Goal: Information Seeking & Learning: Learn about a topic

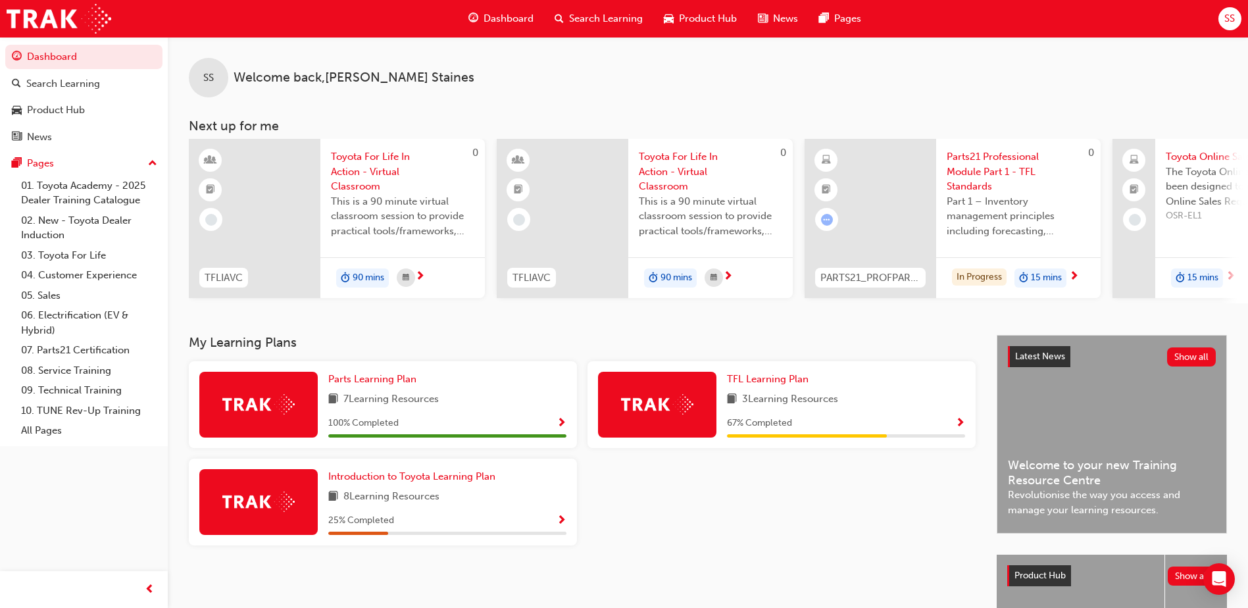
click at [984, 180] on span "Parts21 Professional Module Part 1 - TFL Standards" at bounding box center [1018, 171] width 143 height 45
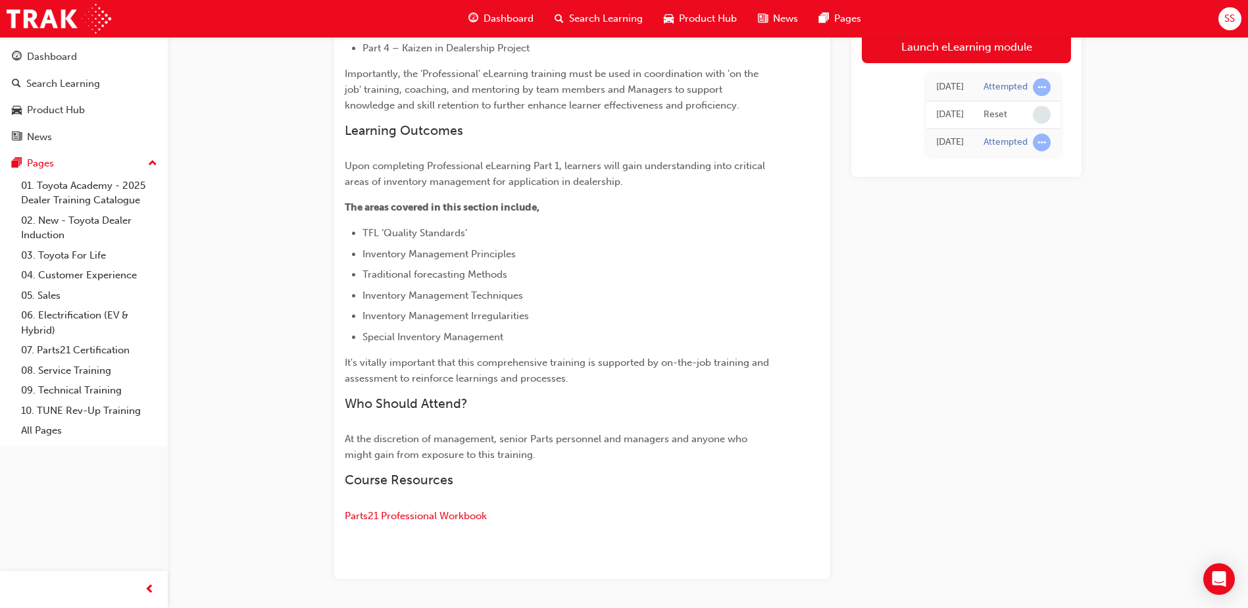
scroll to position [461, 0]
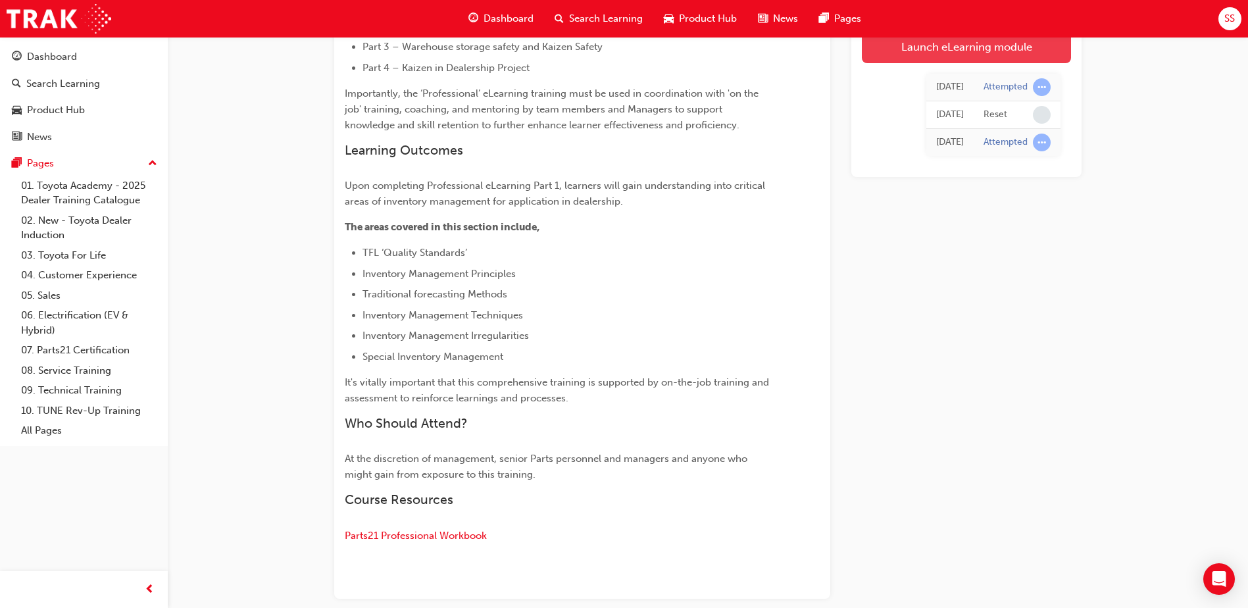
click at [934, 54] on link "Launch eLearning module" at bounding box center [966, 46] width 209 height 33
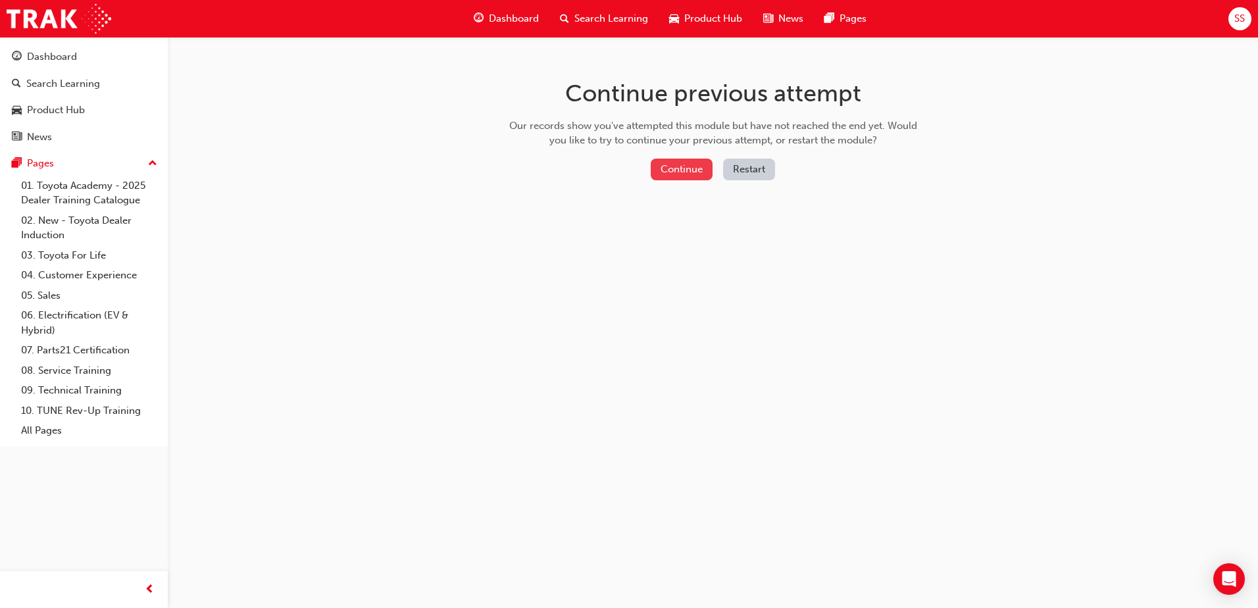
click at [682, 166] on button "Continue" at bounding box center [682, 170] width 62 height 22
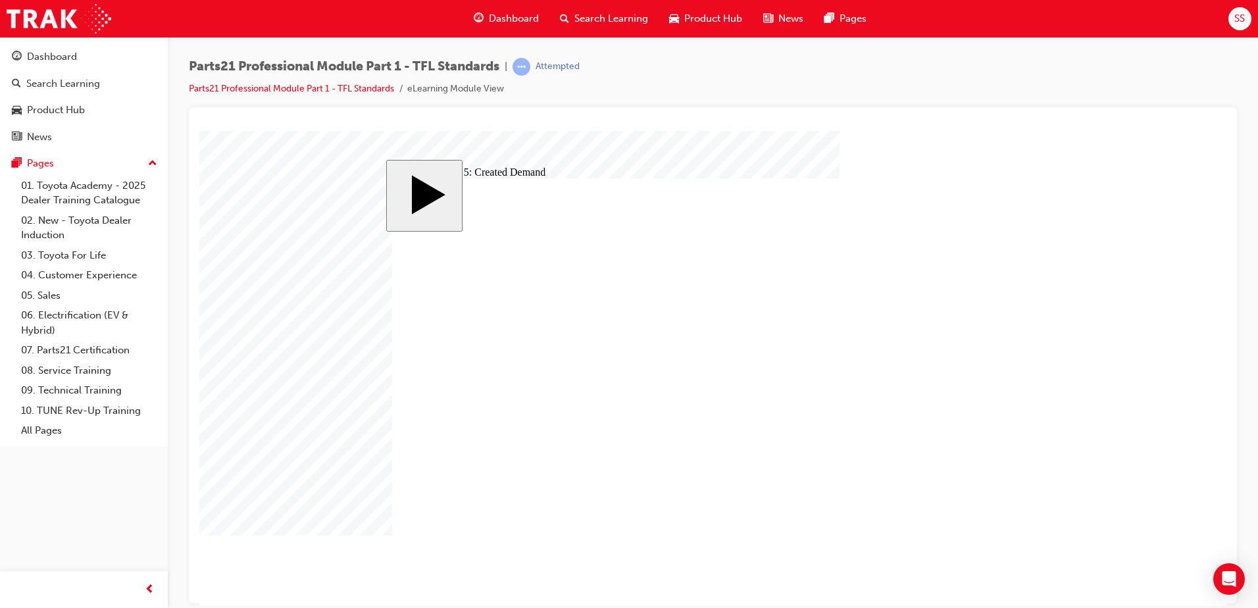
checkbox input "true"
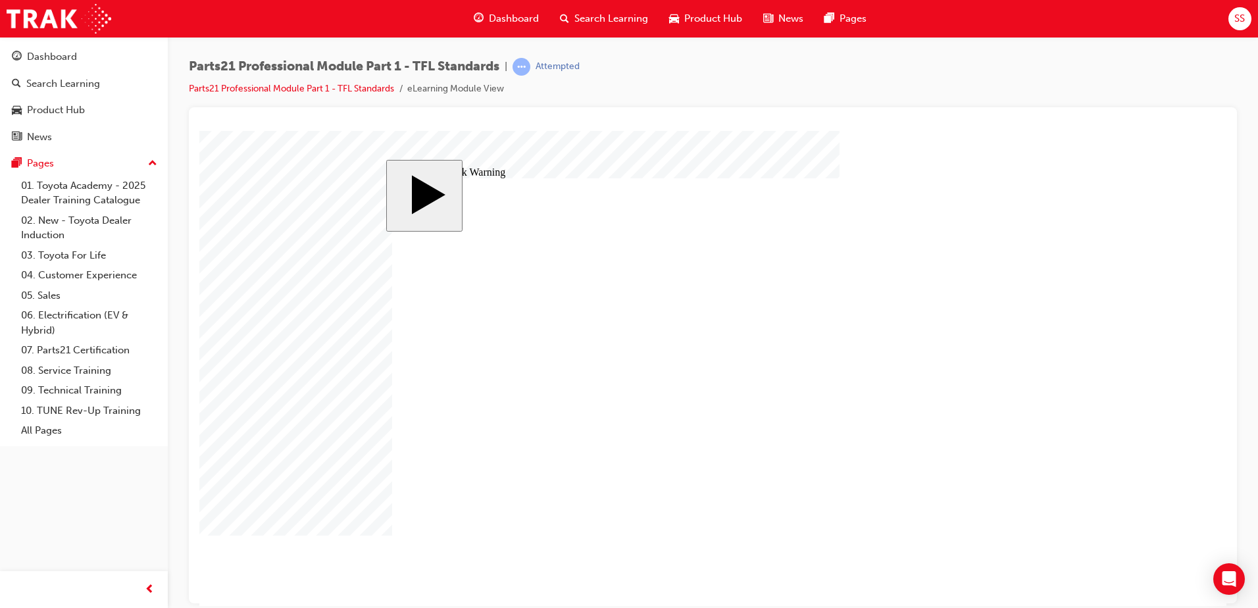
drag, startPoint x: 782, startPoint y: 349, endPoint x: 534, endPoint y: 331, distance: 248.8
drag, startPoint x: 826, startPoint y: 375, endPoint x: 608, endPoint y: 355, distance: 219.4
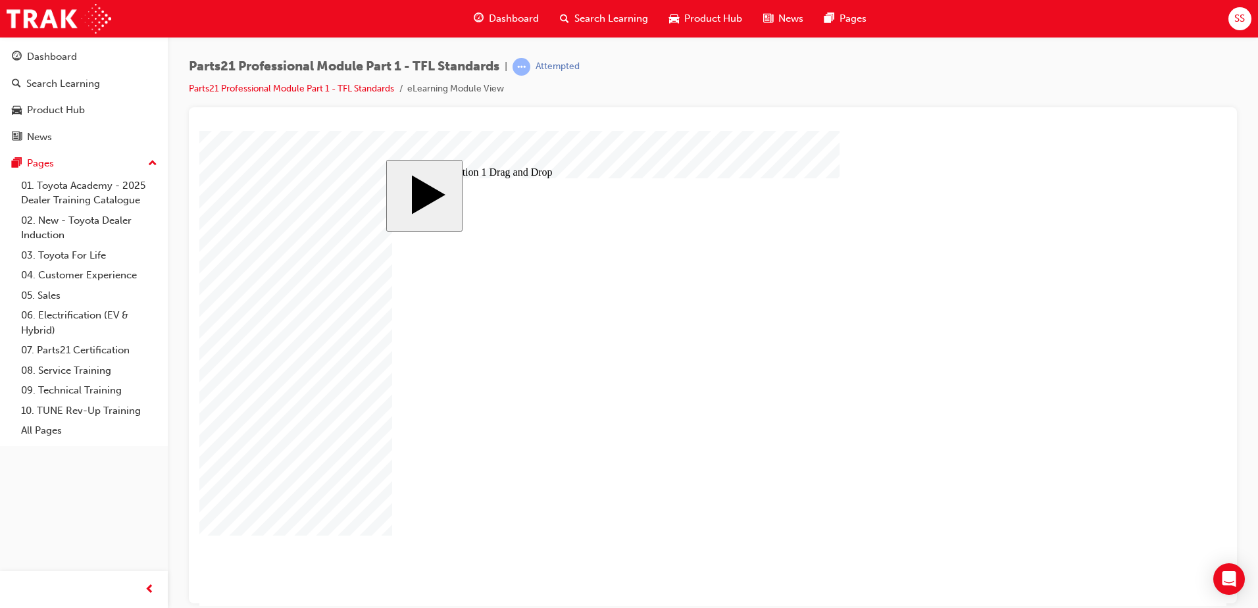
drag, startPoint x: 821, startPoint y: 414, endPoint x: 587, endPoint y: 374, distance: 237.6
drag, startPoint x: 778, startPoint y: 329, endPoint x: 540, endPoint y: 395, distance: 247.8
drag, startPoint x: 863, startPoint y: 388, endPoint x: 634, endPoint y: 409, distance: 229.3
drag, startPoint x: 814, startPoint y: 477, endPoint x: 588, endPoint y: 434, distance: 230.4
drag, startPoint x: 653, startPoint y: 436, endPoint x: 836, endPoint y: 410, distance: 184.8
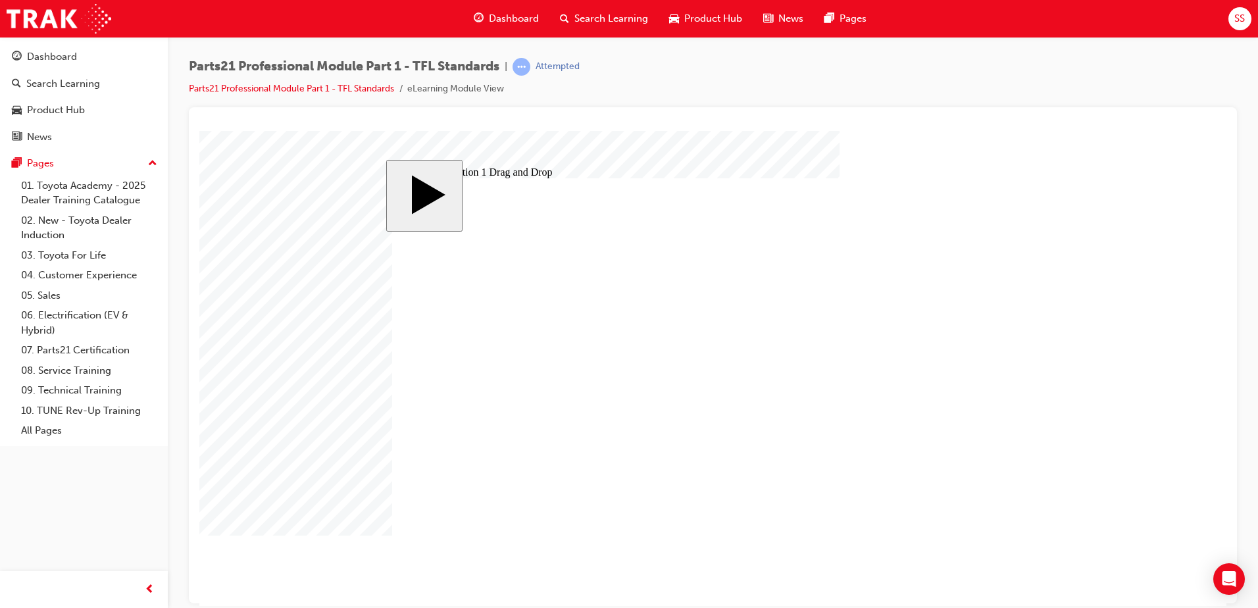
drag, startPoint x: 738, startPoint y: 467, endPoint x: 583, endPoint y: 432, distance: 159.0
drag, startPoint x: 781, startPoint y: 501, endPoint x: 615, endPoint y: 451, distance: 174.0
drag, startPoint x: 832, startPoint y: 459, endPoint x: 591, endPoint y: 501, distance: 245.1
drag, startPoint x: 862, startPoint y: 396, endPoint x: 625, endPoint y: 478, distance: 250.5
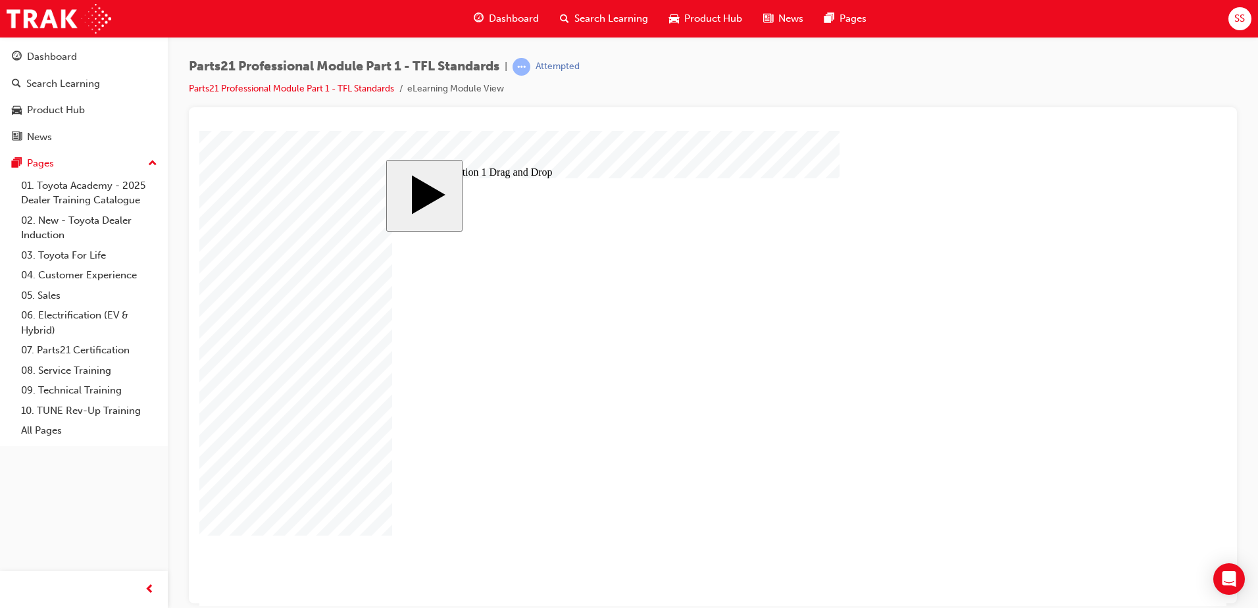
drag, startPoint x: 555, startPoint y: 415, endPoint x: 550, endPoint y: 480, distance: 64.7
drag, startPoint x: 776, startPoint y: 393, endPoint x: 623, endPoint y: 412, distance: 153.8
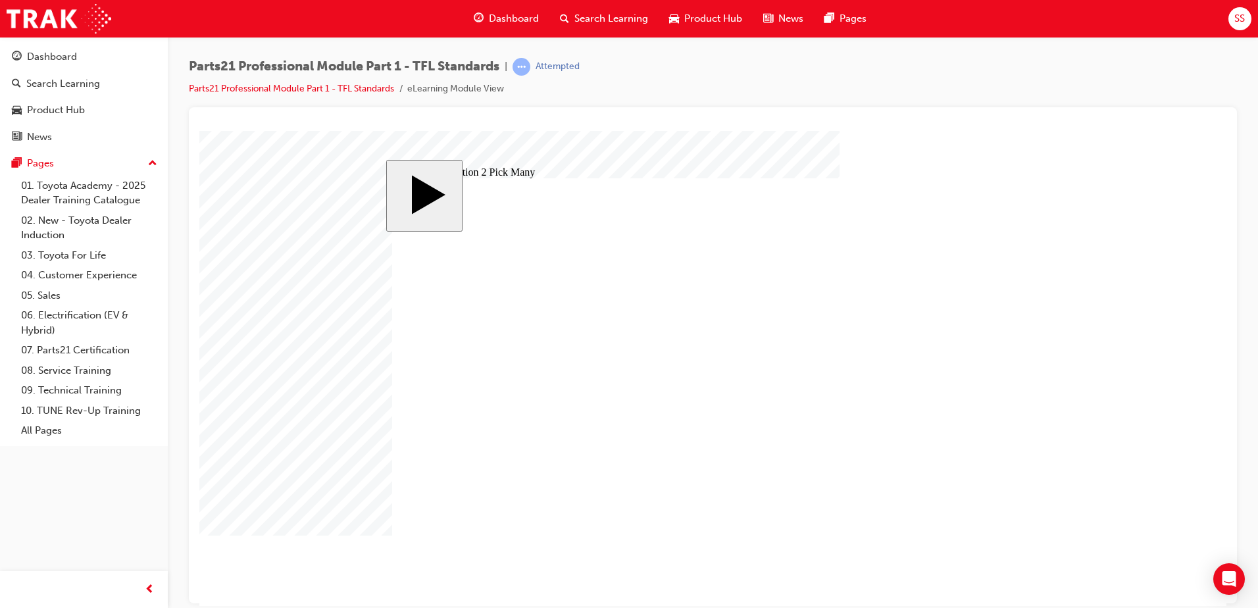
drag, startPoint x: 592, startPoint y: 382, endPoint x: 565, endPoint y: 314, distance: 73.2
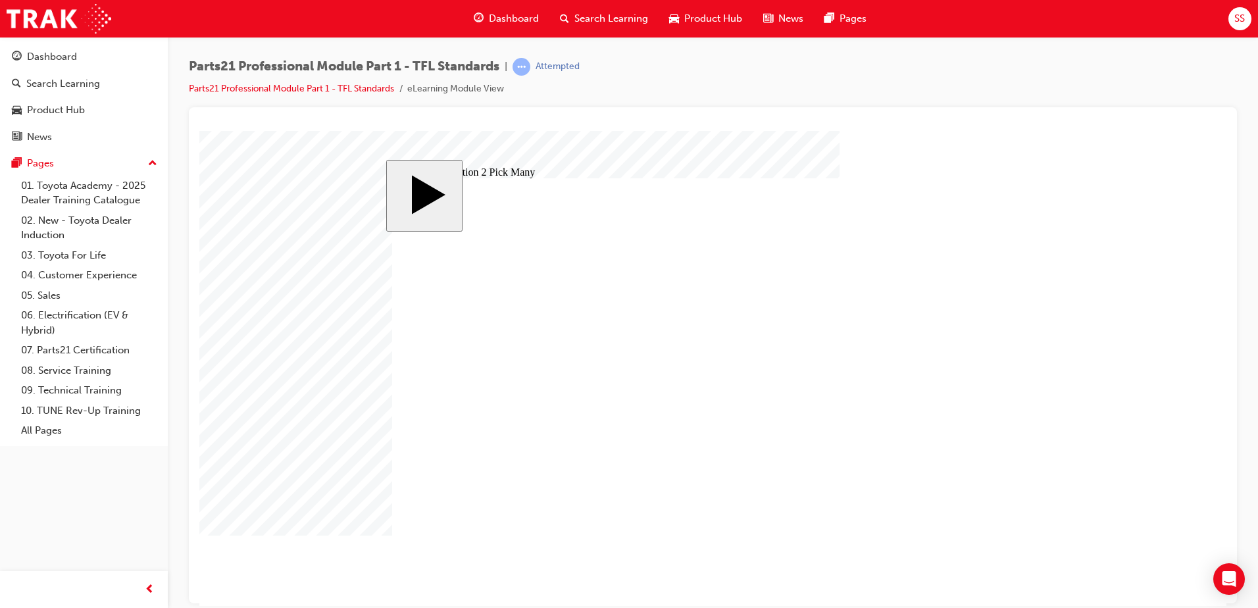
checkbox input "true"
drag, startPoint x: 592, startPoint y: 388, endPoint x: 577, endPoint y: 292, distance: 97.9
checkbox input "true"
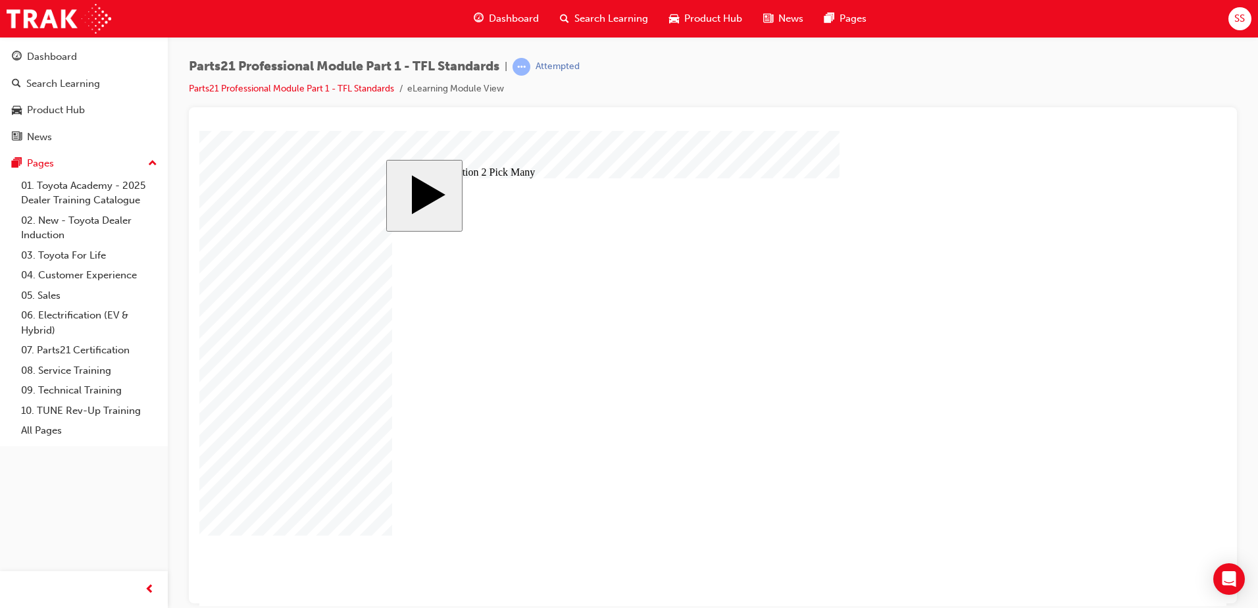
checkbox input "true"
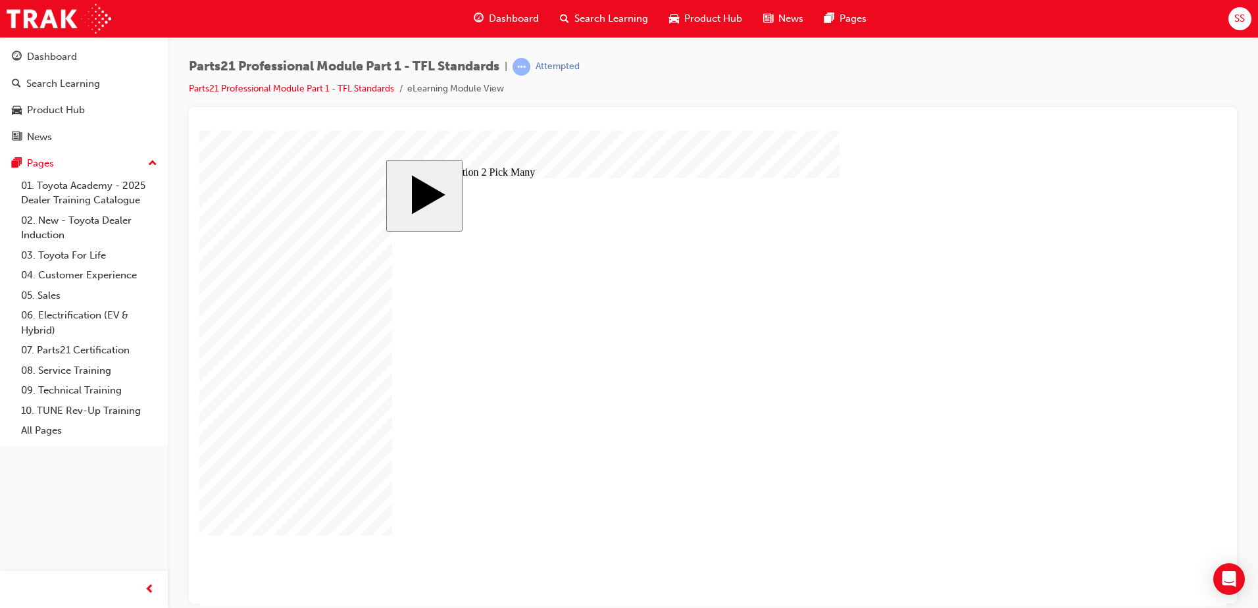
checkbox input "true"
drag, startPoint x: 483, startPoint y: 384, endPoint x: 405, endPoint y: 386, distance: 78.3
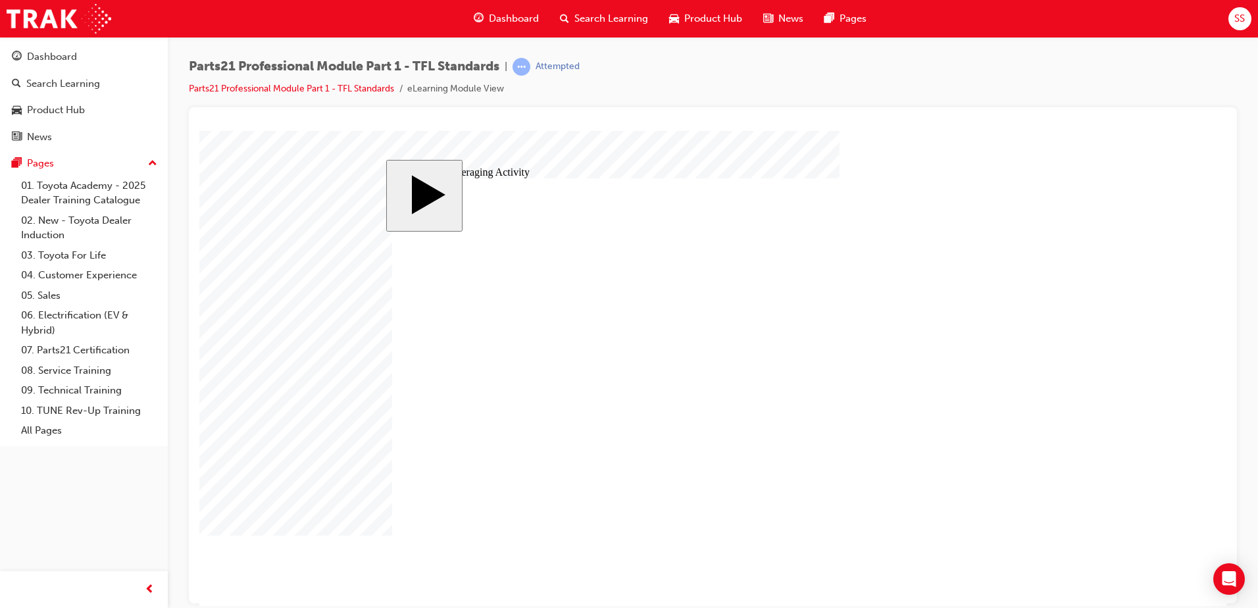
type input "4"
type input "40"
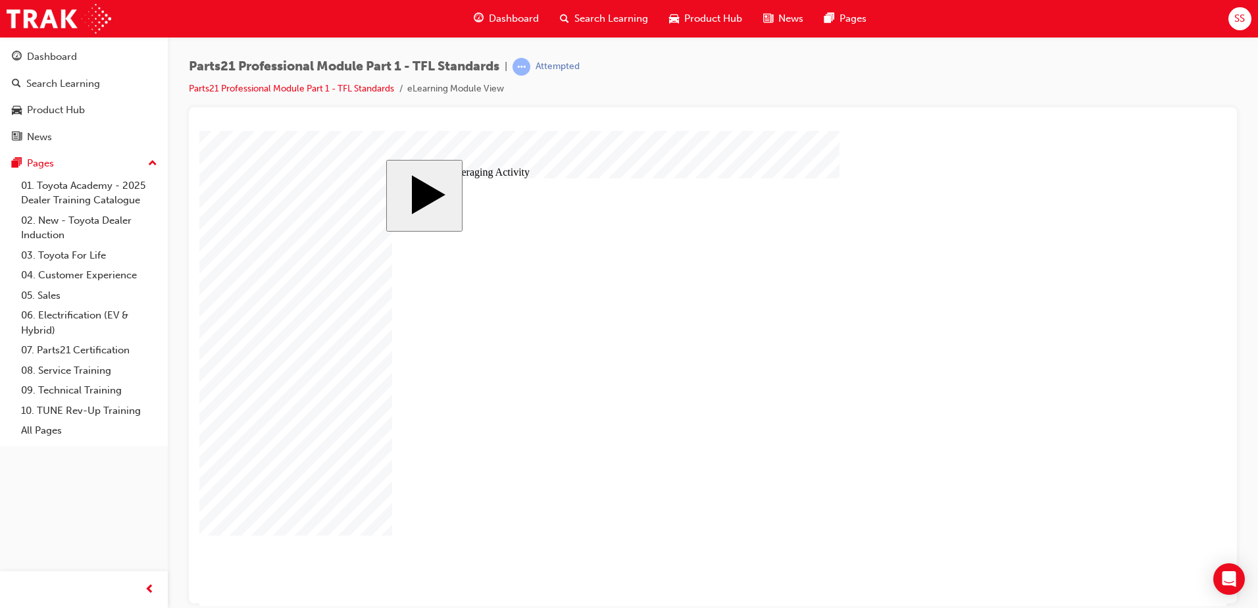
drag, startPoint x: 484, startPoint y: 388, endPoint x: 343, endPoint y: 385, distance: 140.9
click at [315, 362] on body "slide: Simple Averaging Activity Rectangle 1 Rectangle 2 That was incorrect, pl…" at bounding box center [712, 367] width 1027 height 475
type input "4"
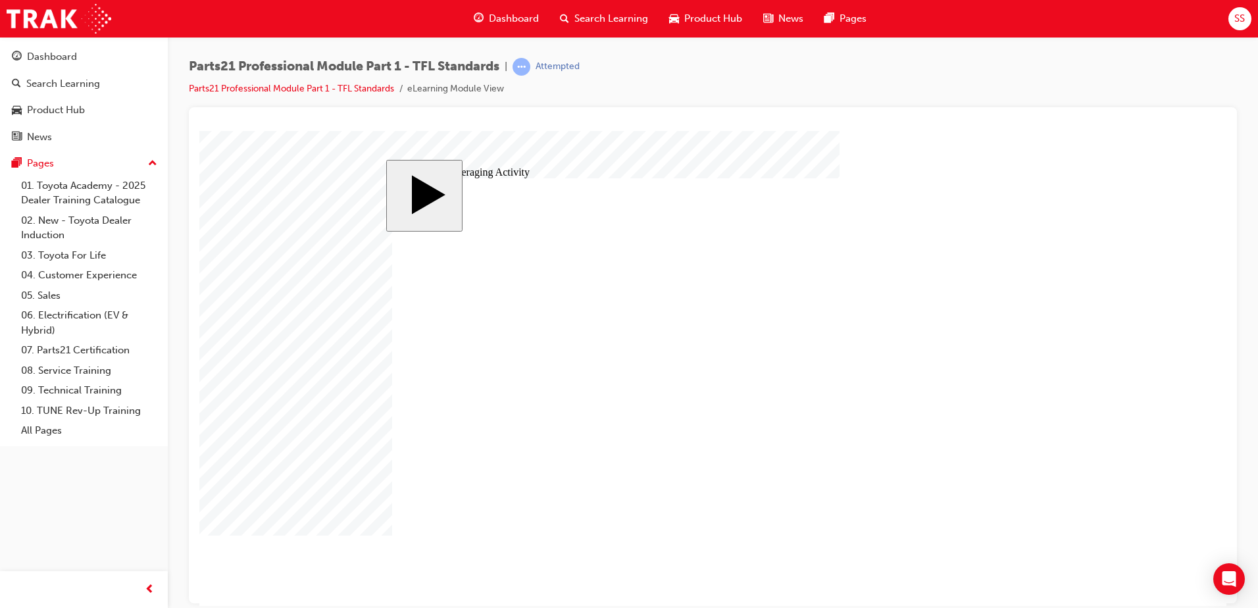
type input "4"
type input "3"
type input "34"
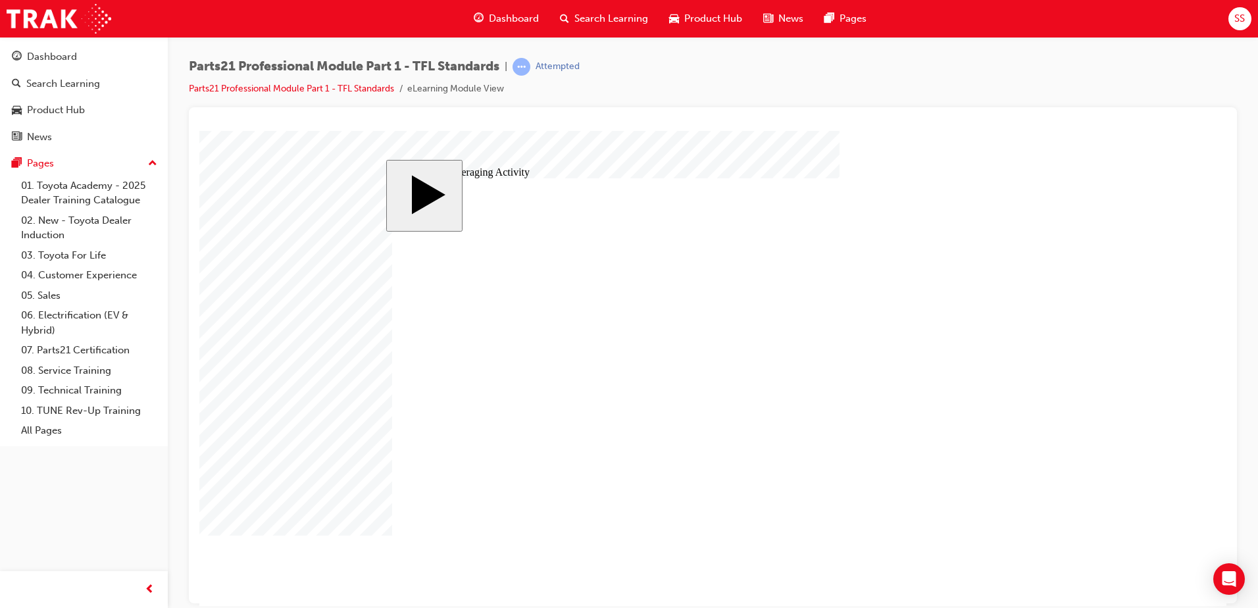
type input "34"
drag, startPoint x: 484, startPoint y: 383, endPoint x: 388, endPoint y: 384, distance: 96.1
click at [382, 382] on body "slide: Simple Averaging Activity Rectangle 1 Rectangle 2 That was incorrect, pl…" at bounding box center [712, 367] width 1027 height 475
type input "0"
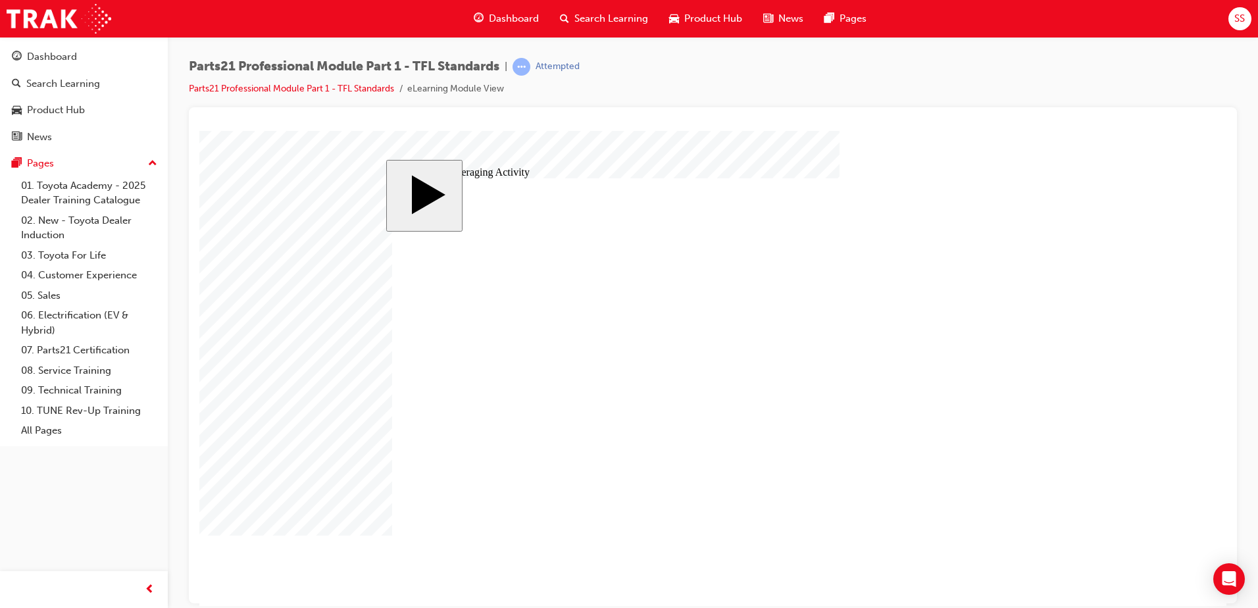
type input "0"
type input "03"
type input "034"
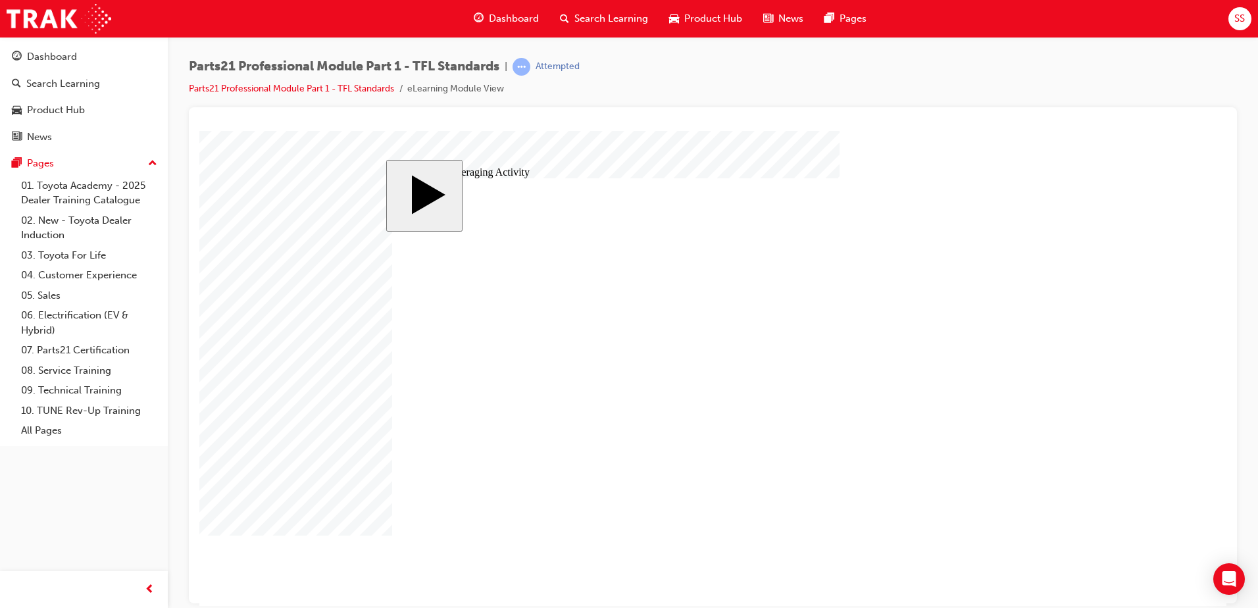
drag, startPoint x: 695, startPoint y: 415, endPoint x: 684, endPoint y: 416, distance: 11.2
type input "03"
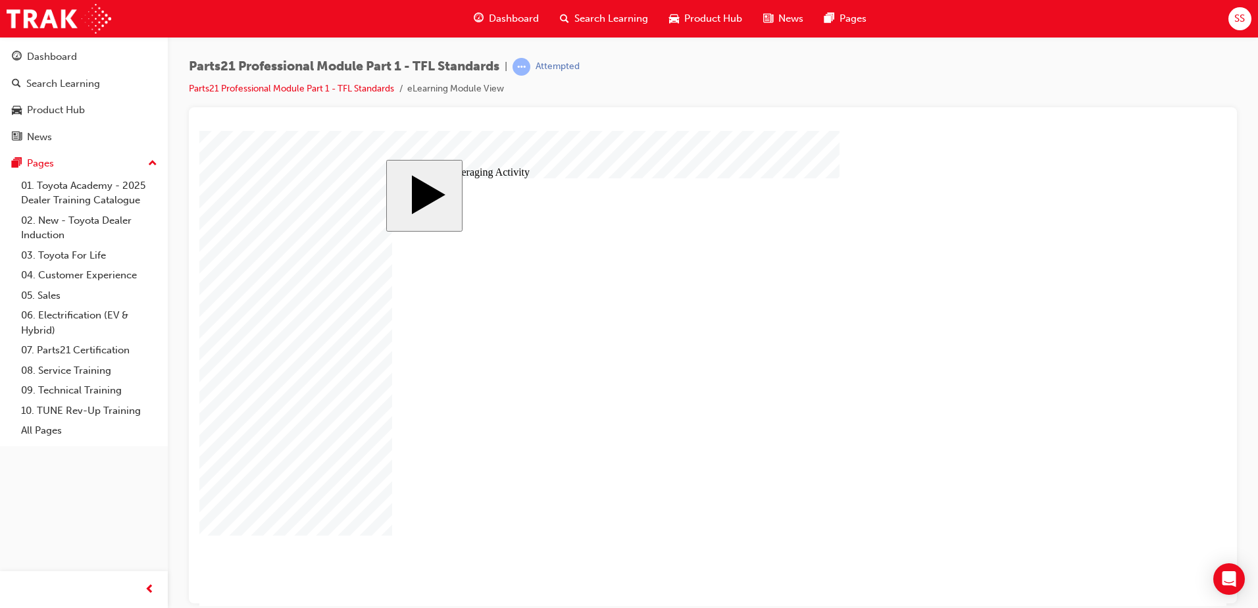
type input "0"
type input "3"
type input "34"
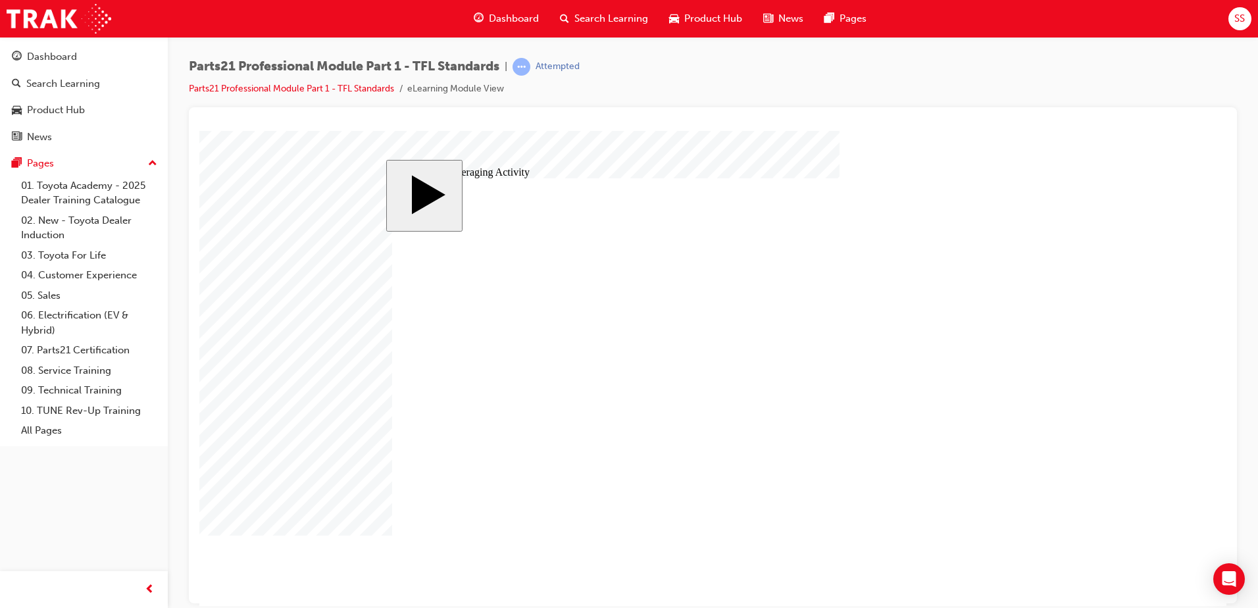
type input "34"
type input "34."
type input "34.0"
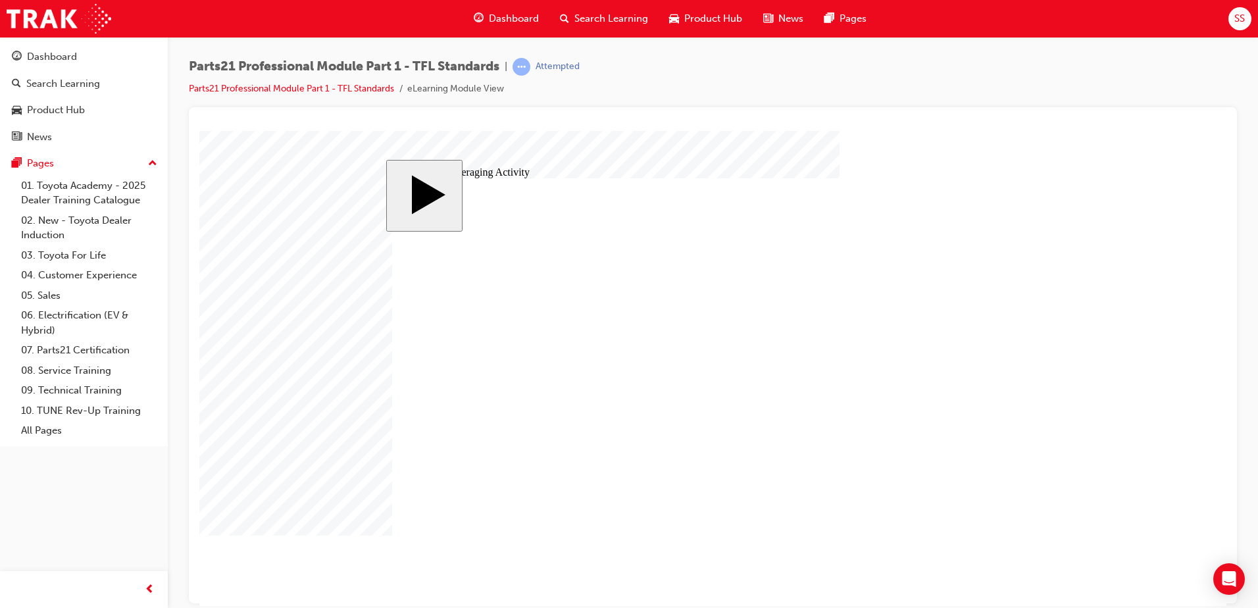
type input "34."
type input "34"
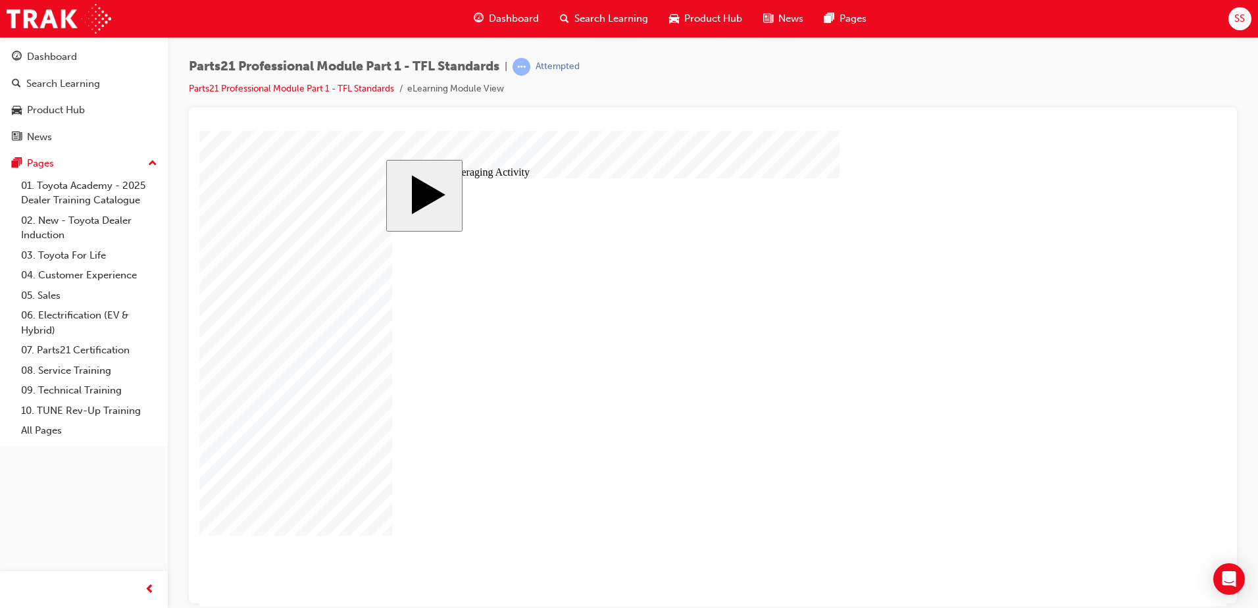
type input "34"
type input "3"
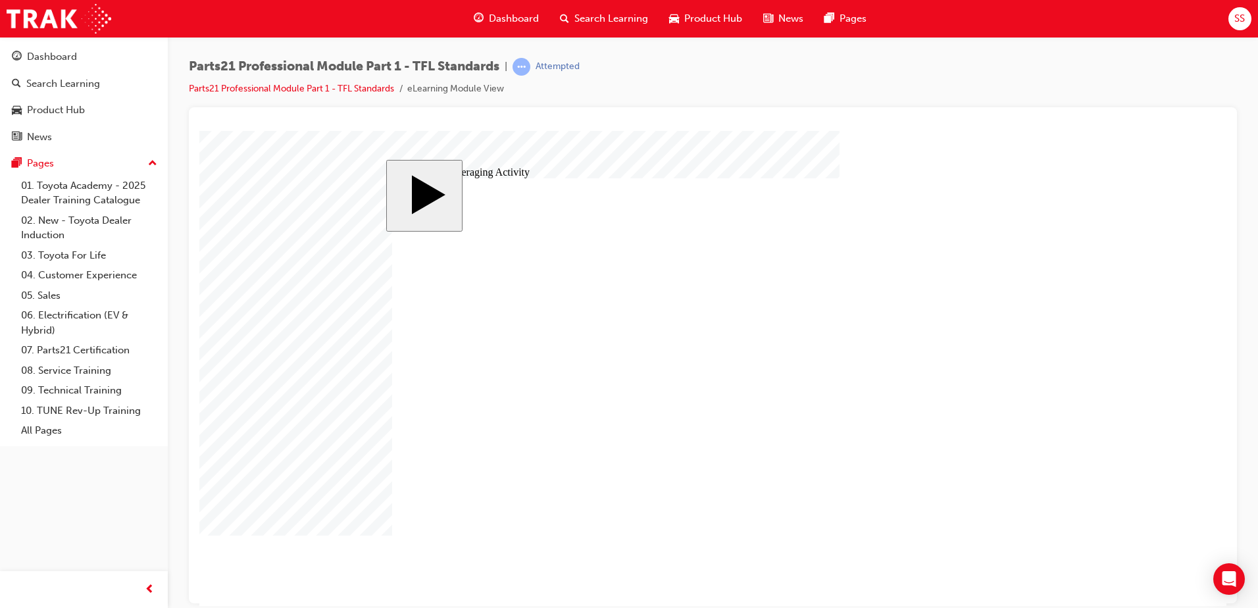
type input "3"
type input "34"
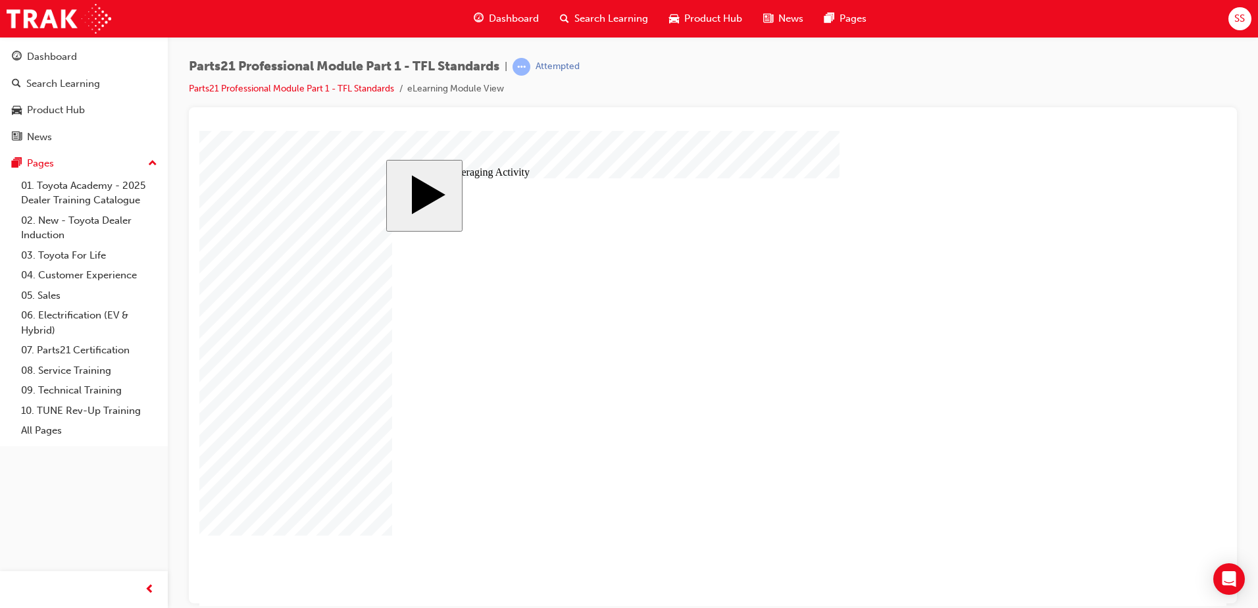
type input "34"
drag, startPoint x: 634, startPoint y: 282, endPoint x: 599, endPoint y: 285, distance: 34.3
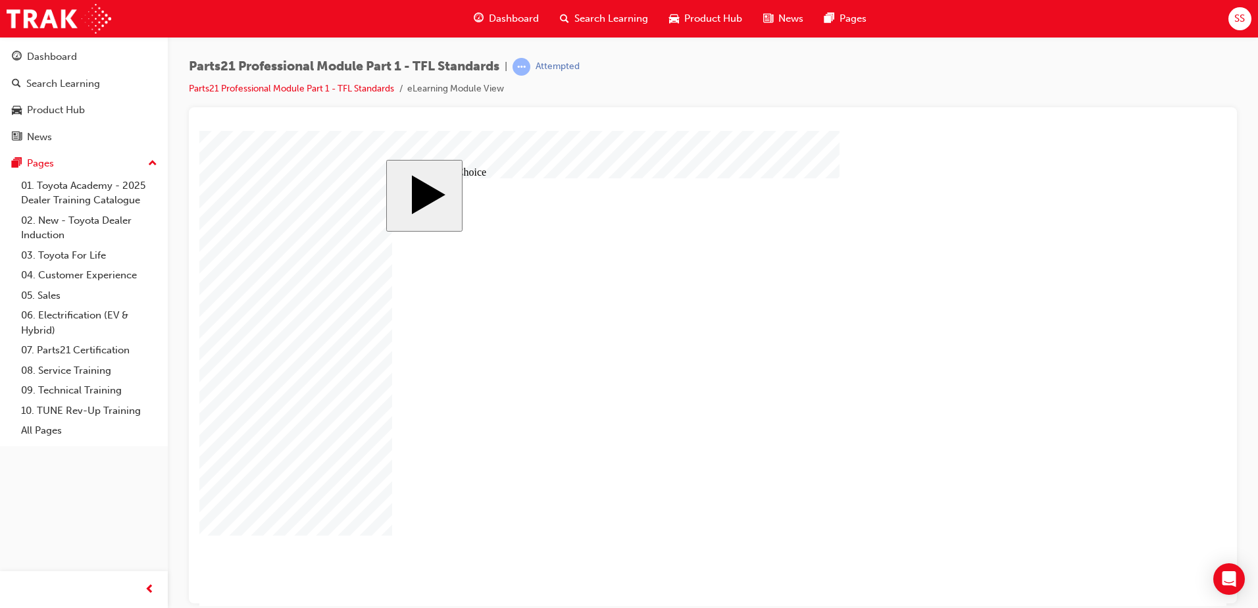
radio input "true"
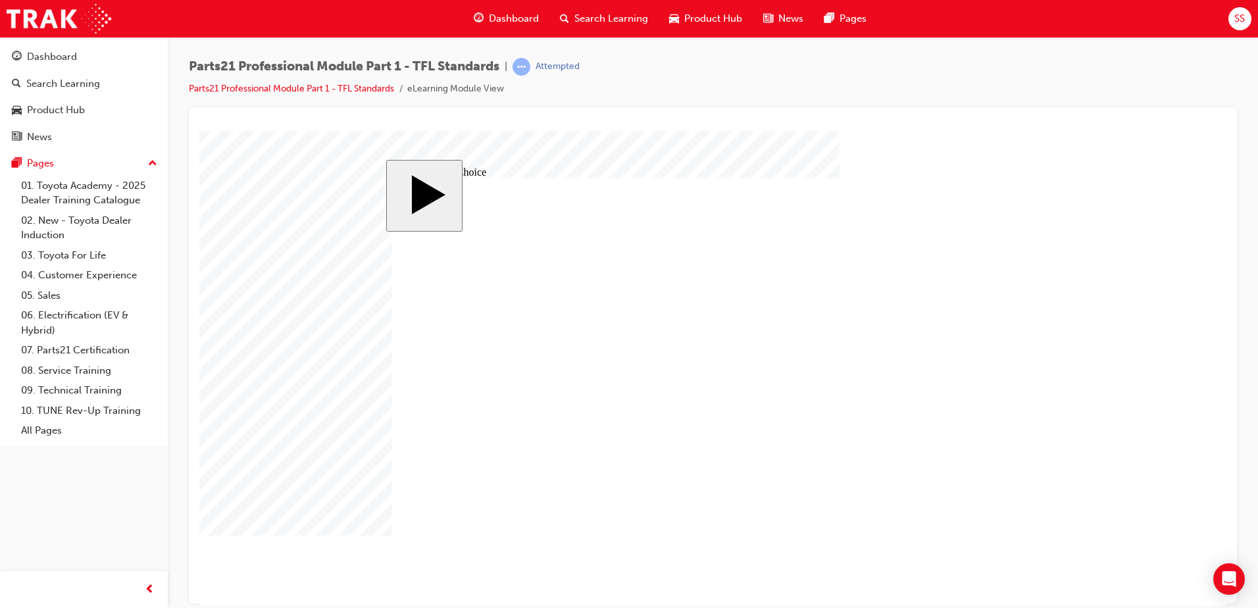
radio input "true"
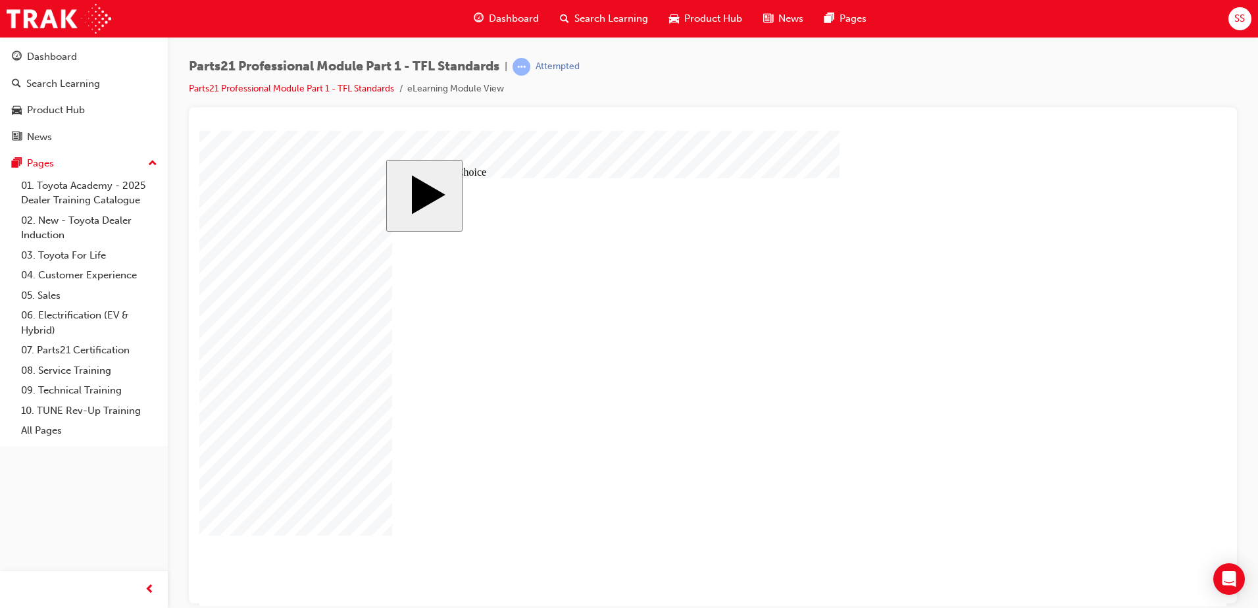
radio input "true"
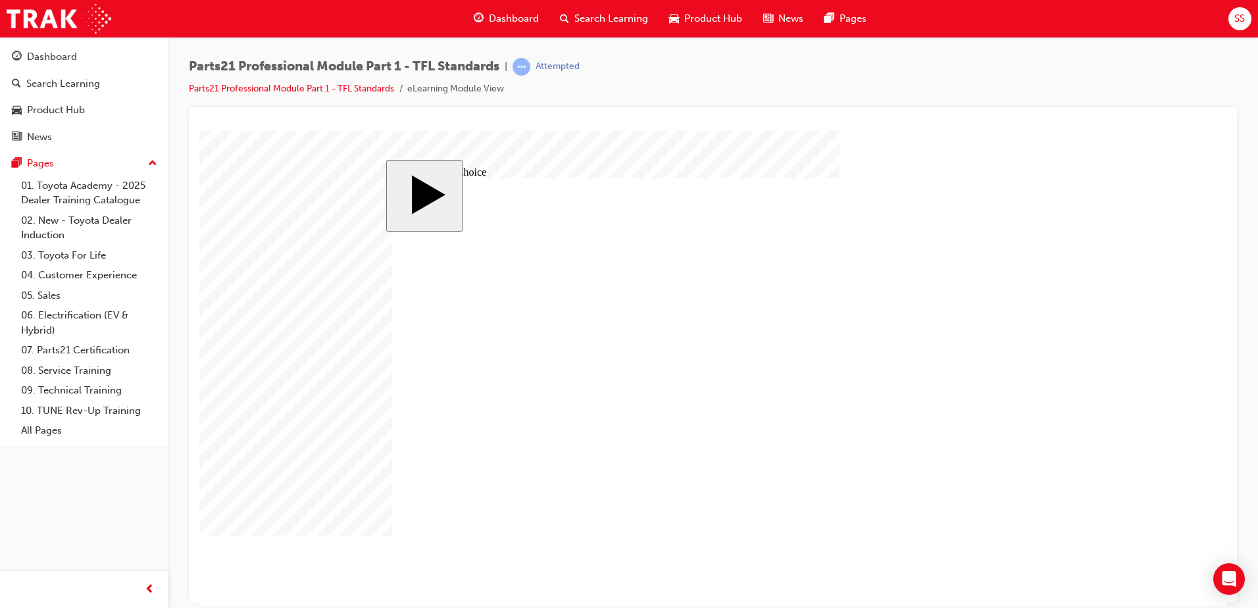
radio input "true"
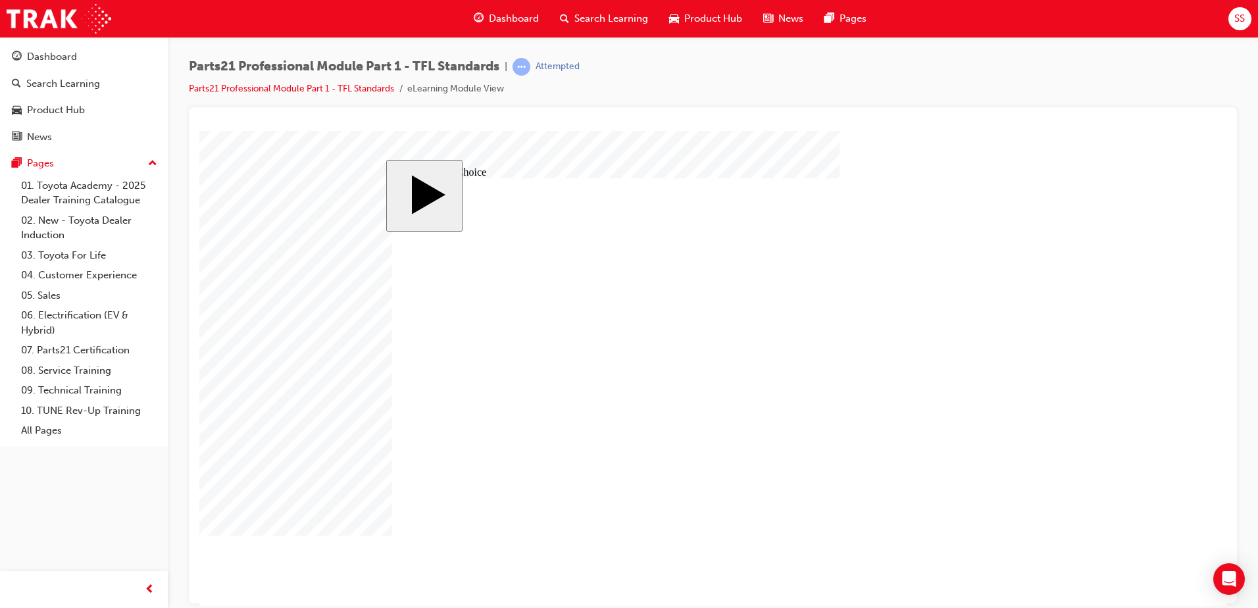
radio input "false"
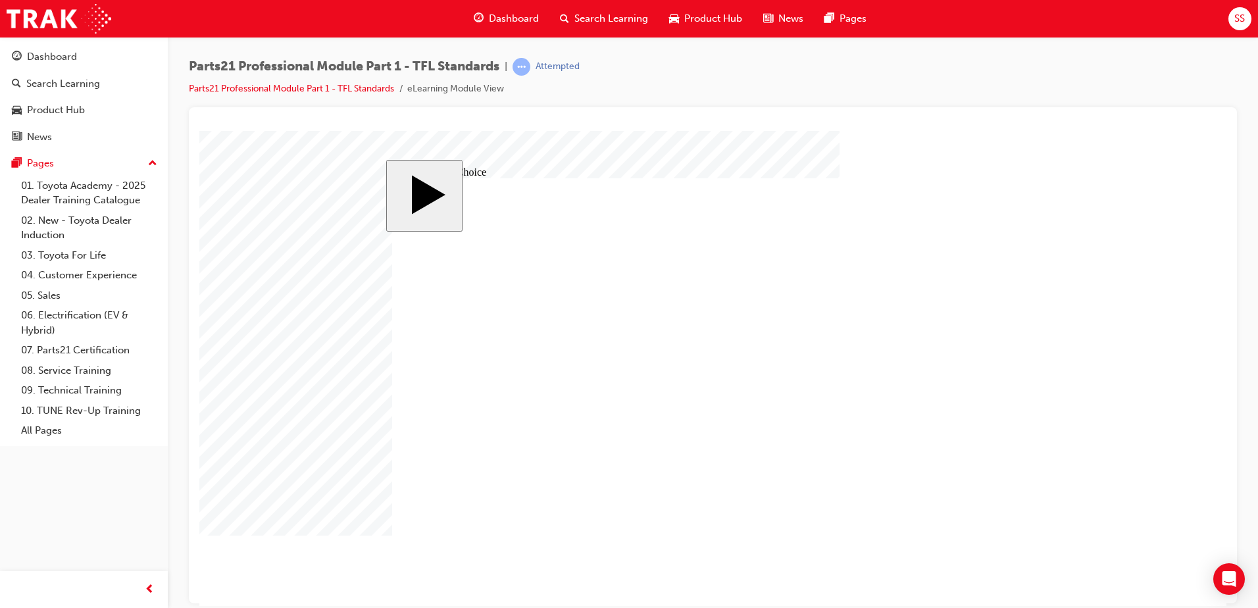
radio input "false"
radio input "true"
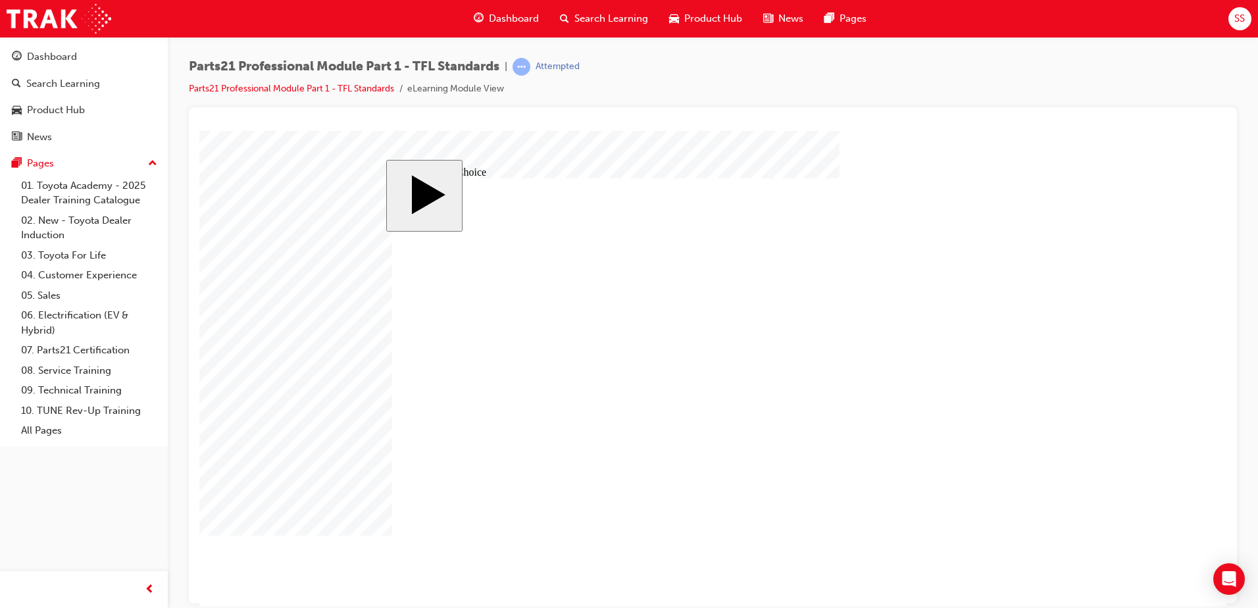
drag, startPoint x: 951, startPoint y: 328, endPoint x: 538, endPoint y: 374, distance: 415.1
drag, startPoint x: 972, startPoint y: 367, endPoint x: 894, endPoint y: 491, distance: 146.4
drag, startPoint x: 909, startPoint y: 442, endPoint x: 719, endPoint y: 445, distance: 190.2
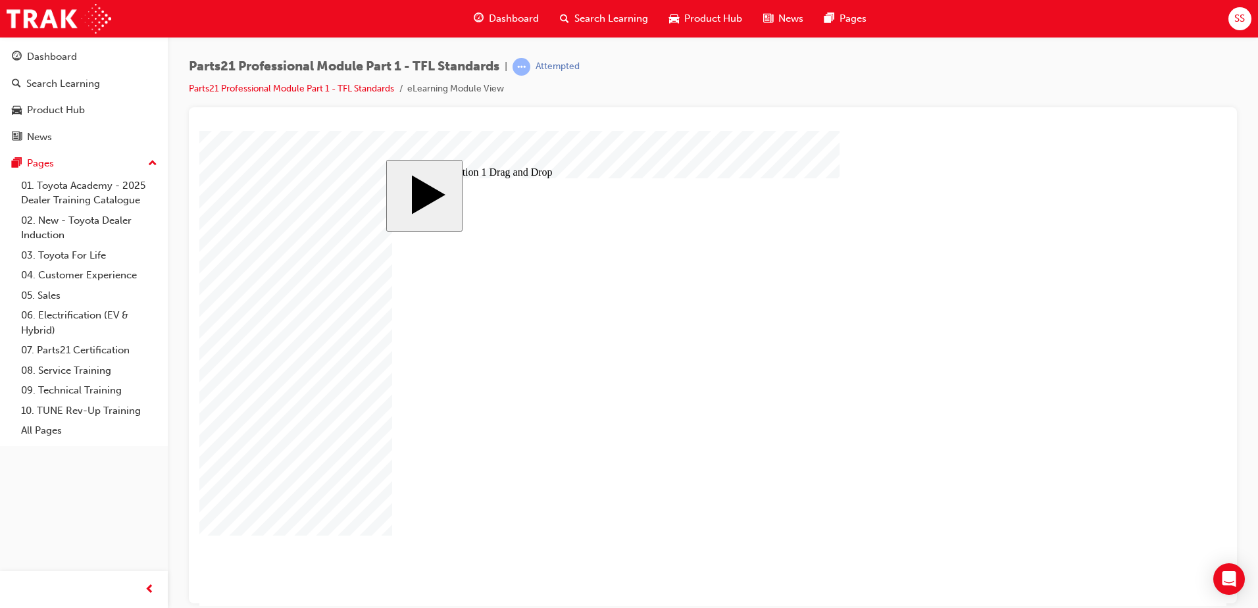
drag, startPoint x: 882, startPoint y: 409, endPoint x: 725, endPoint y: 390, distance: 158.4
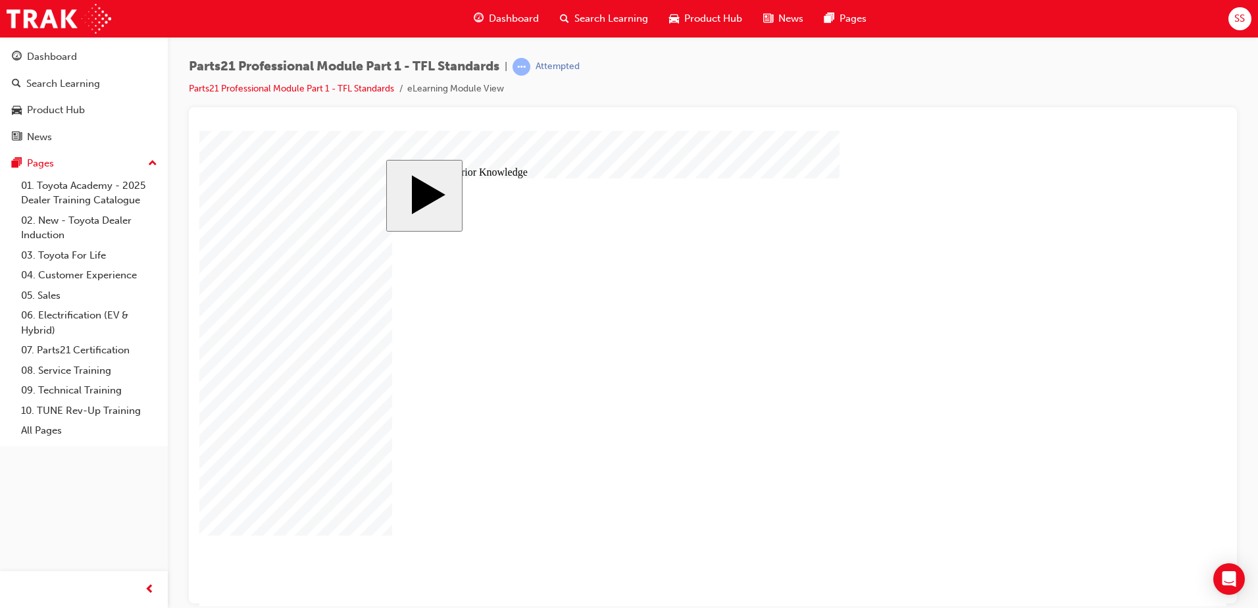
type input "0"
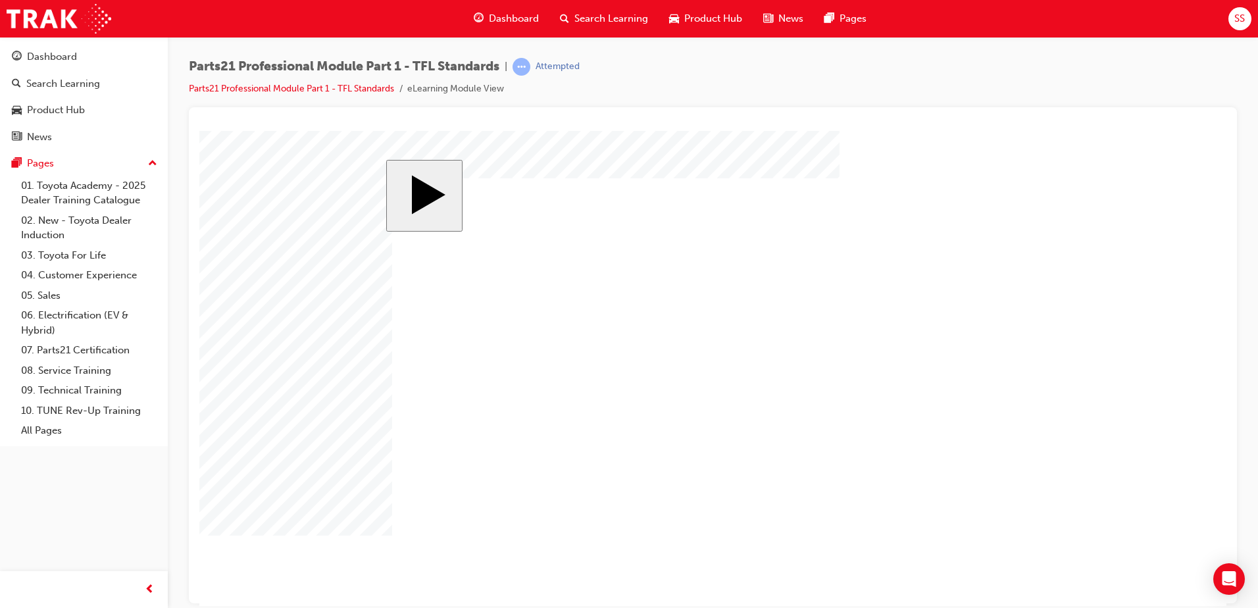
drag, startPoint x: 519, startPoint y: 444, endPoint x: 946, endPoint y: 273, distance: 459.2
drag, startPoint x: 946, startPoint y: 289, endPoint x: 706, endPoint y: 286, distance: 240.2
drag, startPoint x: 545, startPoint y: 445, endPoint x: 705, endPoint y: 276, distance: 232.8
drag, startPoint x: 543, startPoint y: 445, endPoint x: 941, endPoint y: 276, distance: 432.8
